Goal: Transaction & Acquisition: Purchase product/service

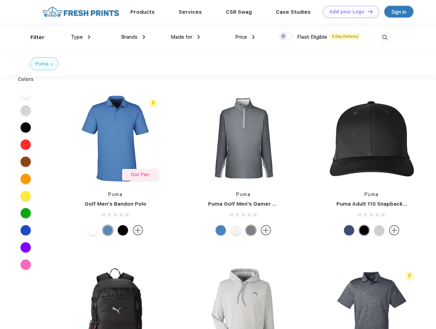
click at [348, 12] on link "Add your Logo Design Tool" at bounding box center [351, 12] width 56 height 12
click at [0, 0] on div "Design Tool" at bounding box center [0, 0] width 0 height 0
click at [367, 11] on link "Add your Logo Design Tool" at bounding box center [351, 12] width 56 height 12
click at [33, 37] on div "Filter" at bounding box center [37, 38] width 14 height 8
click at [81, 37] on span "Type" at bounding box center [77, 37] width 12 height 6
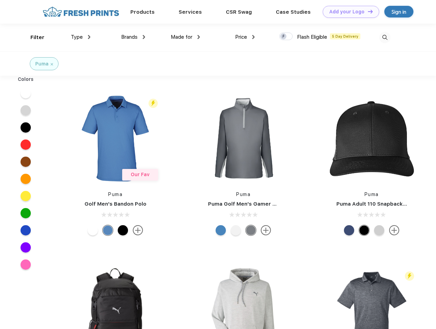
click at [133, 37] on span "Brands" at bounding box center [129, 37] width 16 height 6
click at [185, 37] on span "Made for" at bounding box center [182, 37] width 22 height 6
click at [245, 37] on span "Price" at bounding box center [241, 37] width 12 height 6
click at [286, 37] on div at bounding box center [285, 37] width 13 height 8
click at [284, 37] on input "checkbox" at bounding box center [281, 34] width 4 height 4
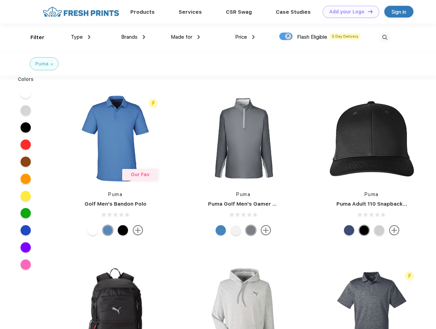
click at [385, 37] on img at bounding box center [384, 37] width 11 height 11
